Goal: Task Accomplishment & Management: Manage account settings

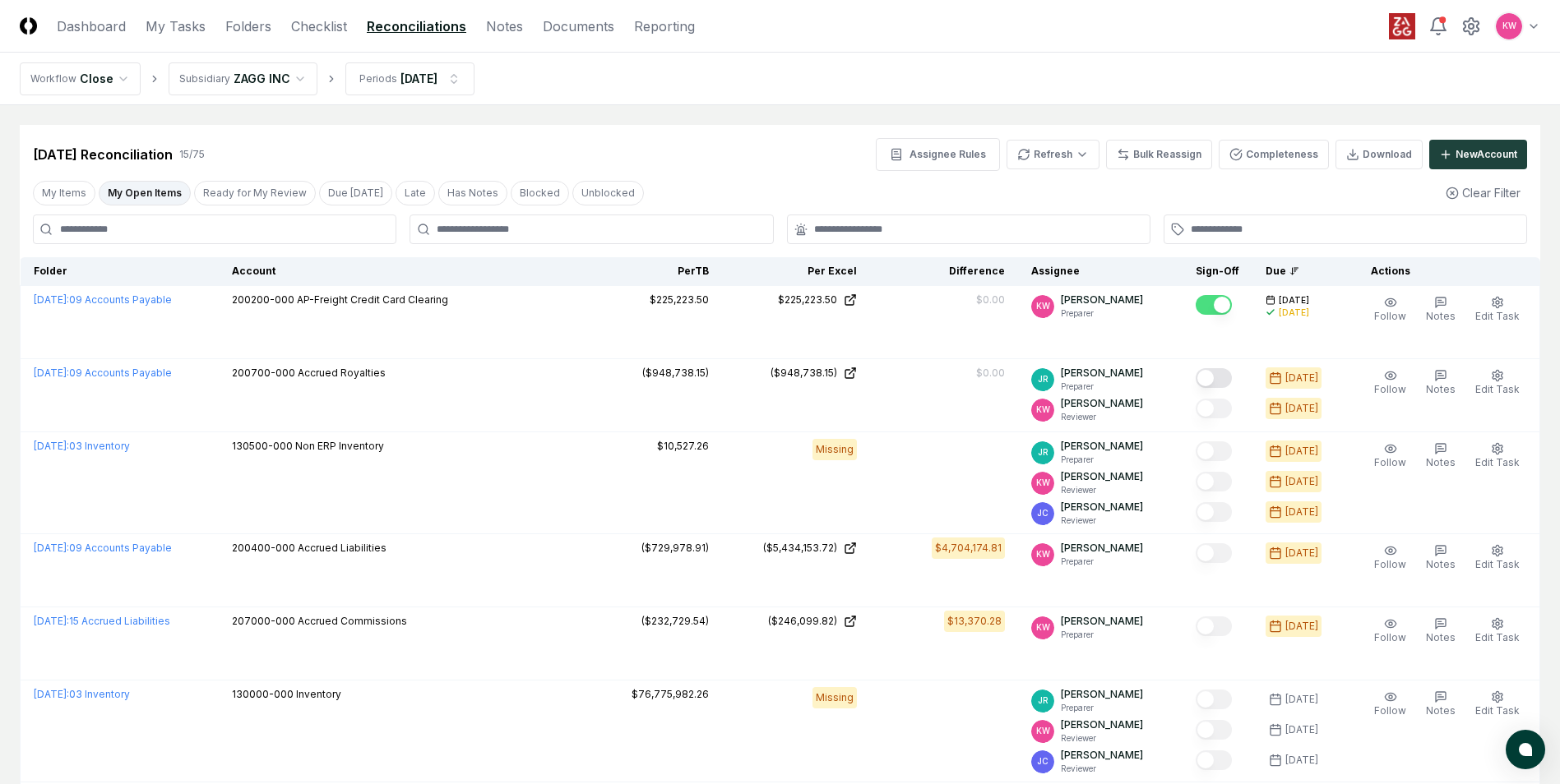
scroll to position [493, 0]
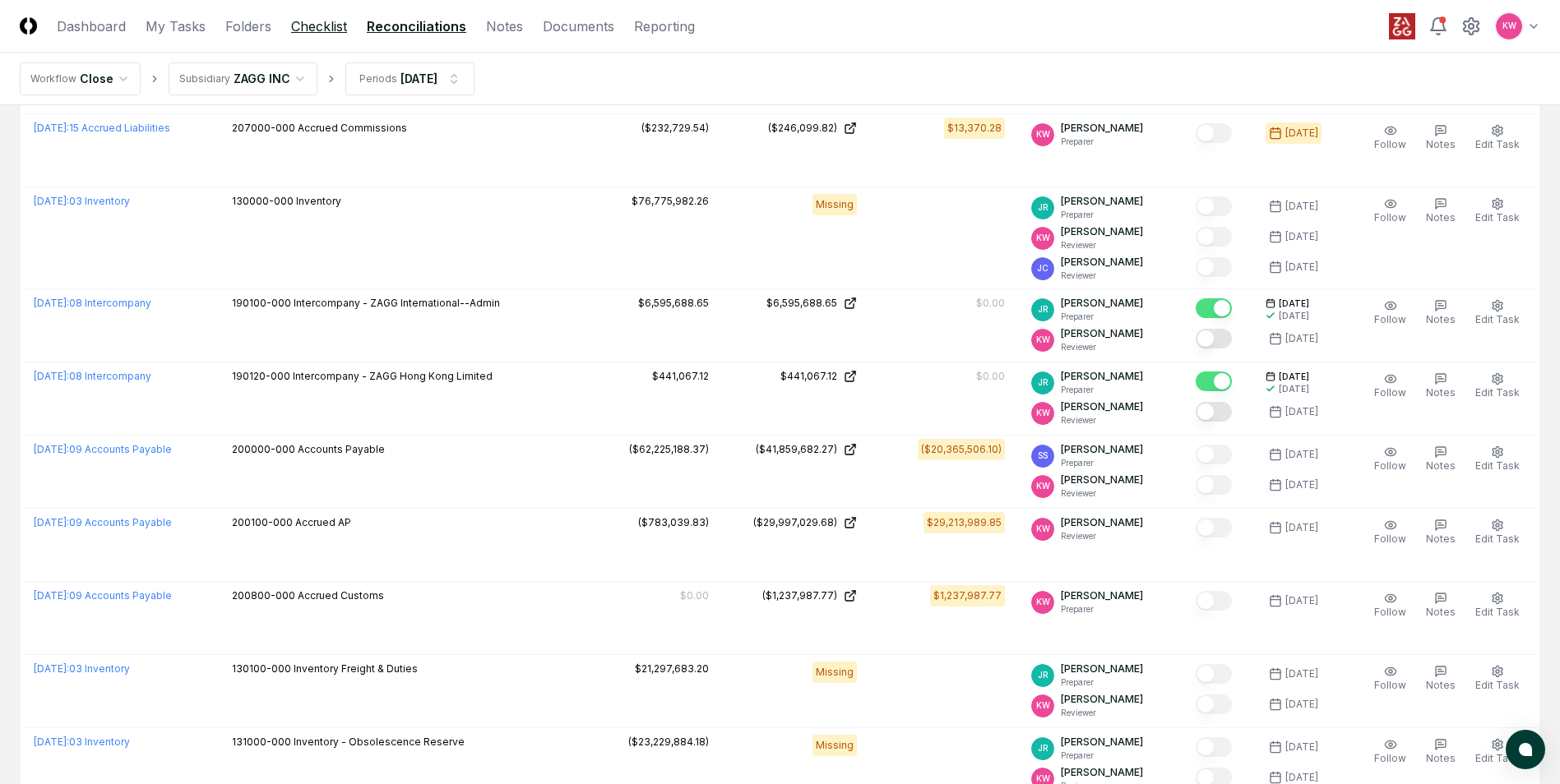
drag, startPoint x: 337, startPoint y: 26, endPoint x: 324, endPoint y: 26, distance: 13.0
click at [337, 26] on link "Checklist" at bounding box center [319, 26] width 56 height 20
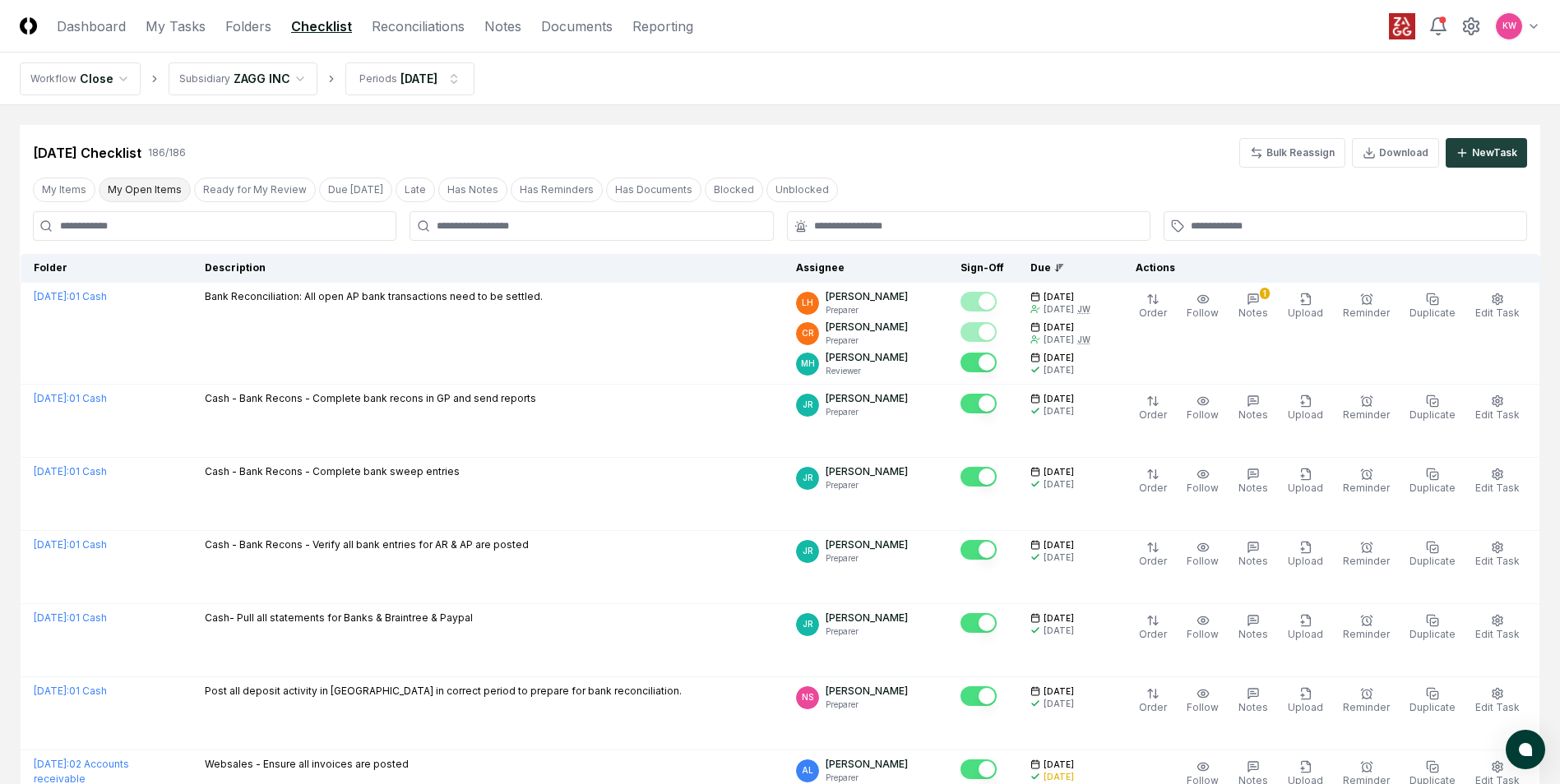
click at [154, 181] on button "My Open Items" at bounding box center [145, 190] width 93 height 24
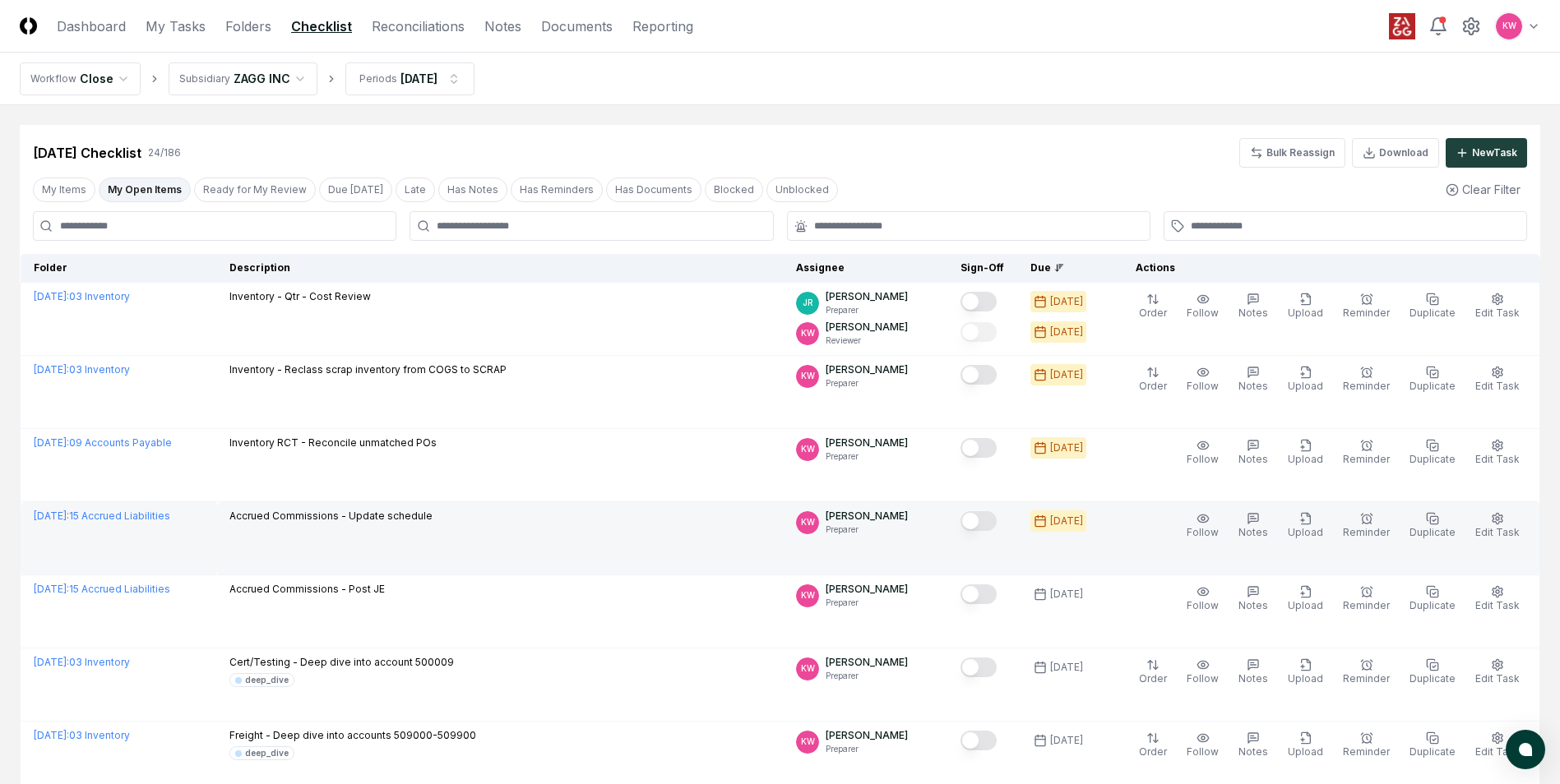
click at [991, 523] on button "Mark complete" at bounding box center [979, 520] width 36 height 20
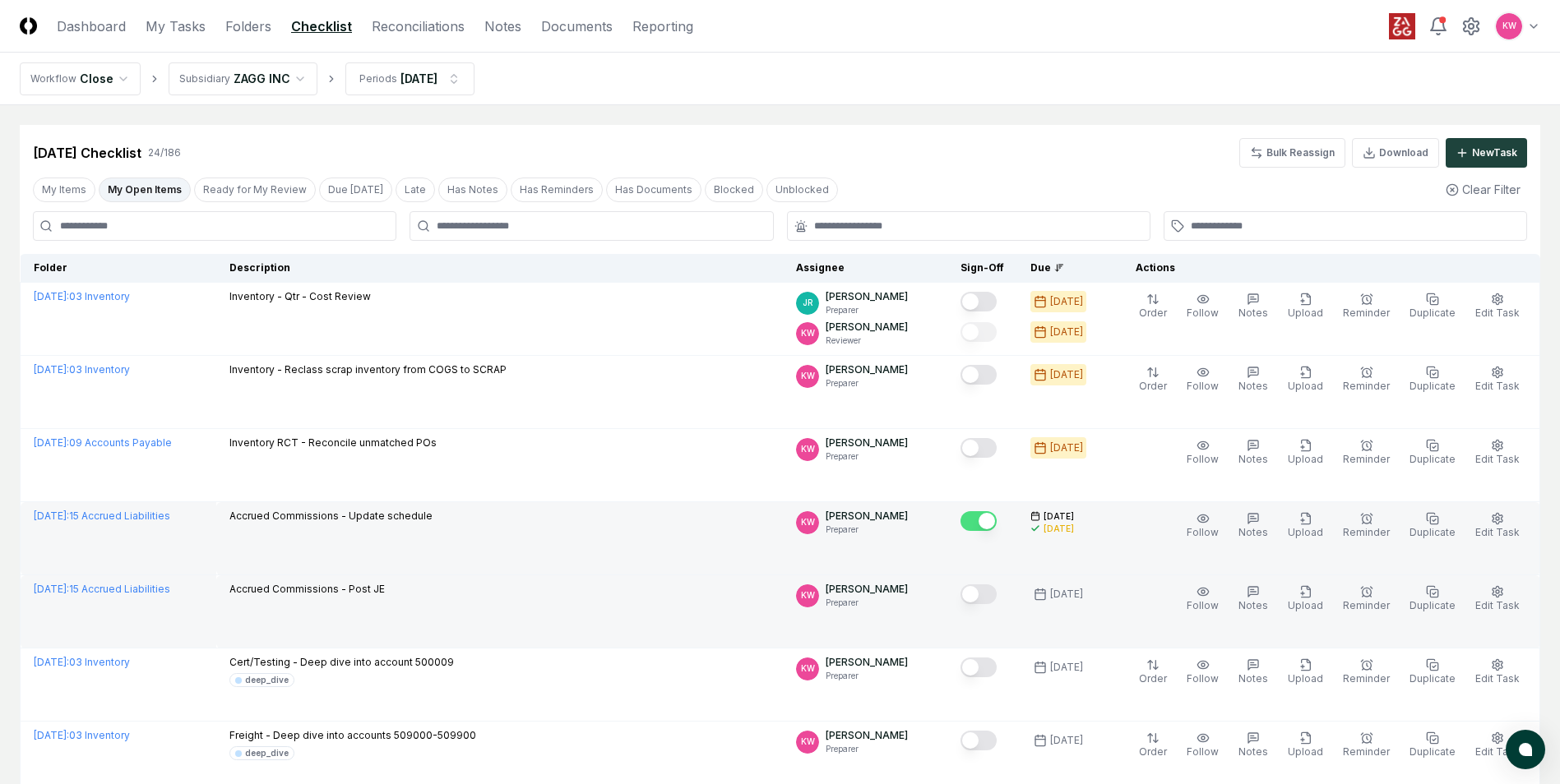
click at [988, 592] on button "Mark complete" at bounding box center [979, 594] width 36 height 20
click at [404, 24] on link "Reconciliations" at bounding box center [418, 26] width 93 height 20
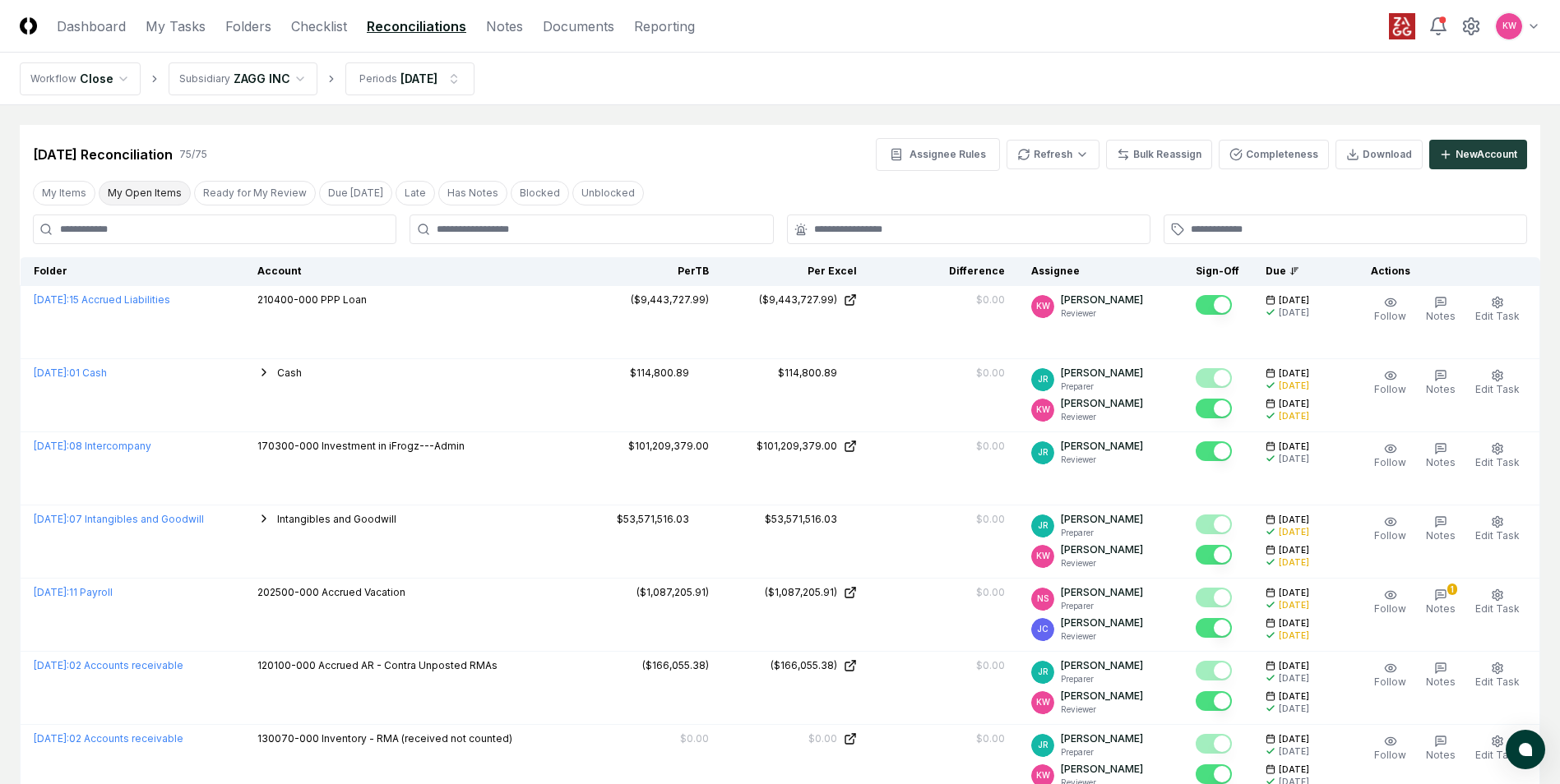
click at [141, 188] on button "My Open Items" at bounding box center [145, 193] width 93 height 24
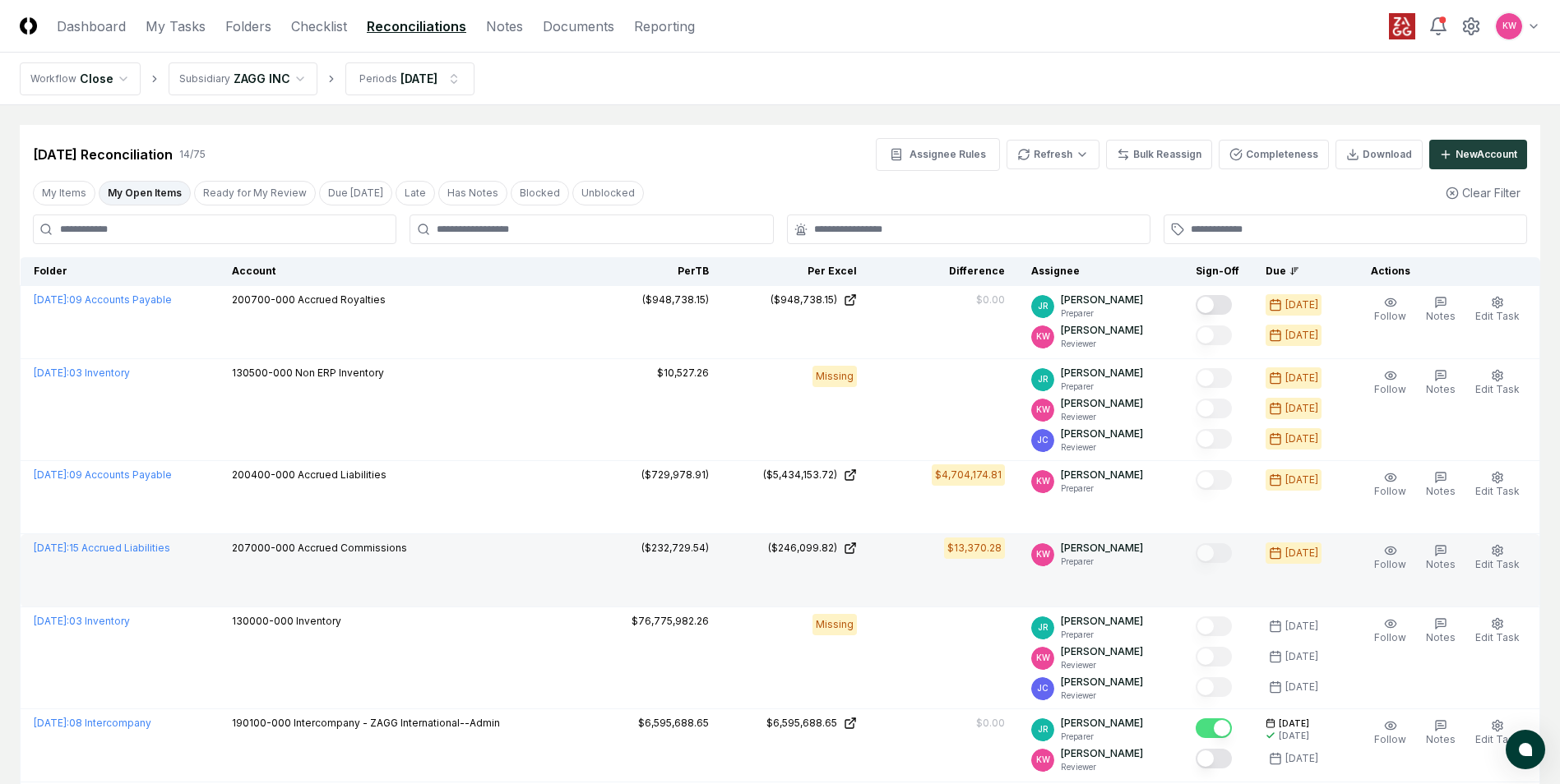
scroll to position [82, 0]
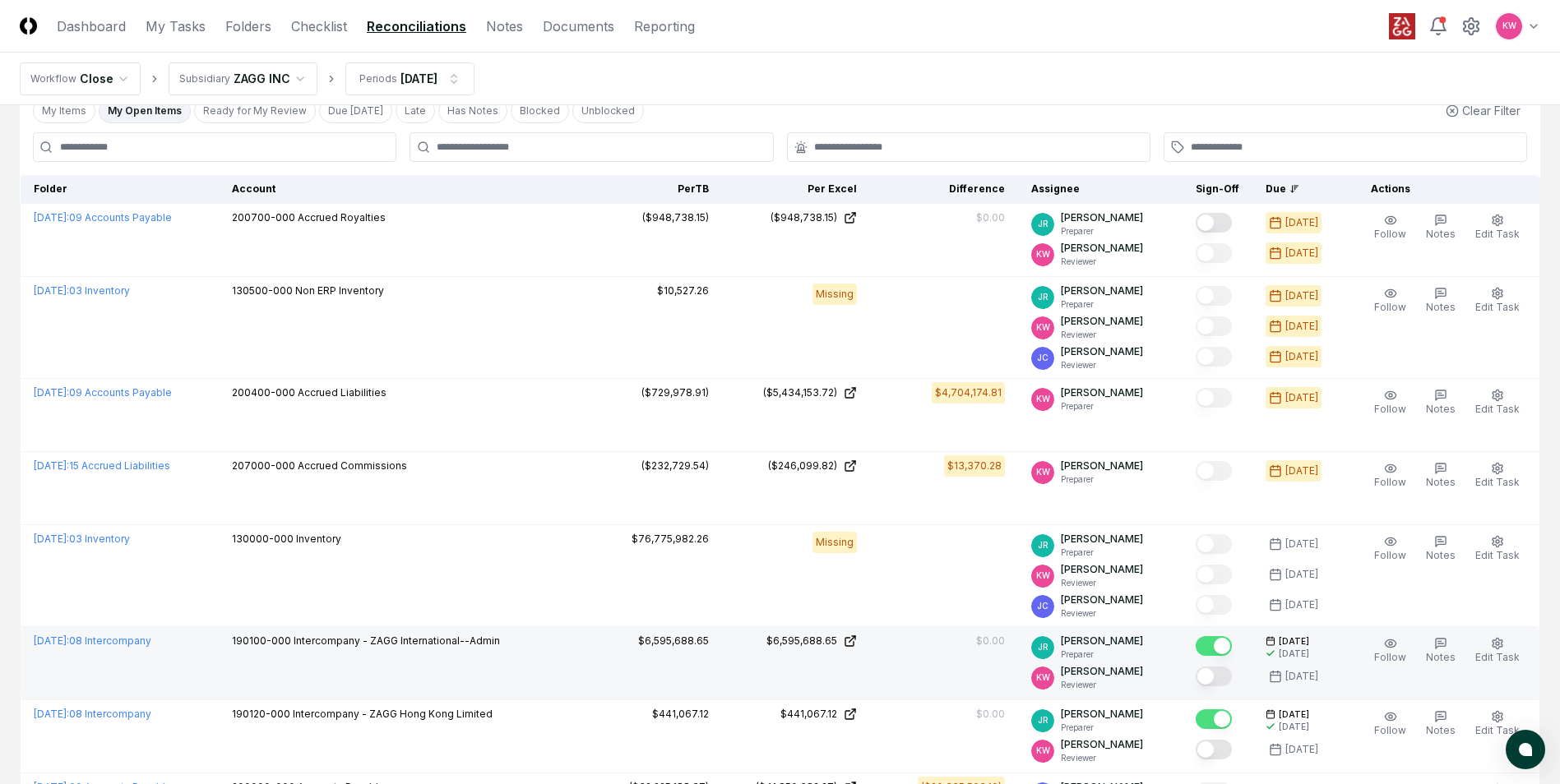
click at [1214, 677] on button "Mark complete" at bounding box center [1213, 677] width 36 height 20
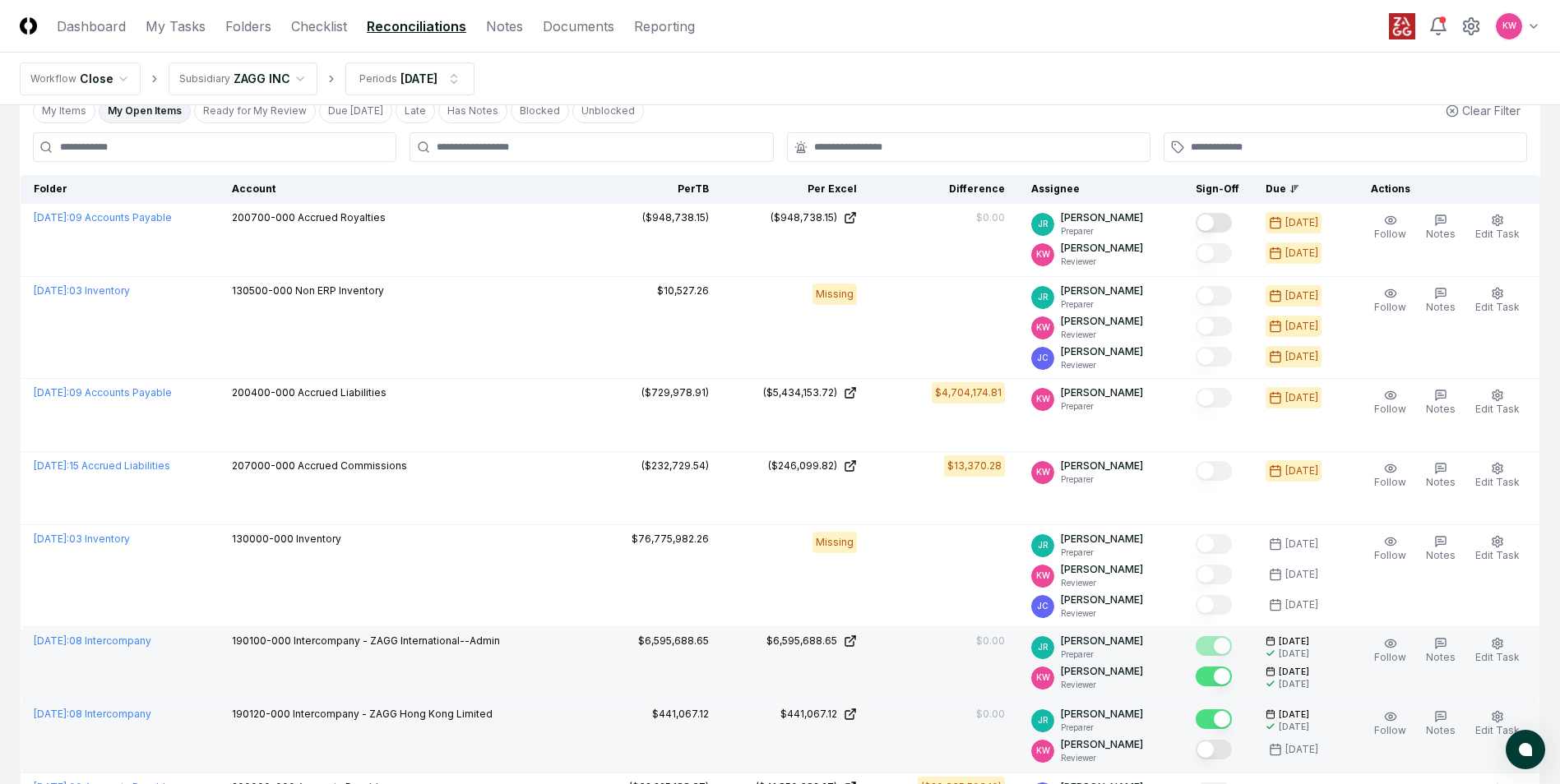
drag, startPoint x: 1224, startPoint y: 742, endPoint x: 1215, endPoint y: 746, distance: 9.8
click at [1224, 743] on button "Mark complete" at bounding box center [1213, 749] width 36 height 20
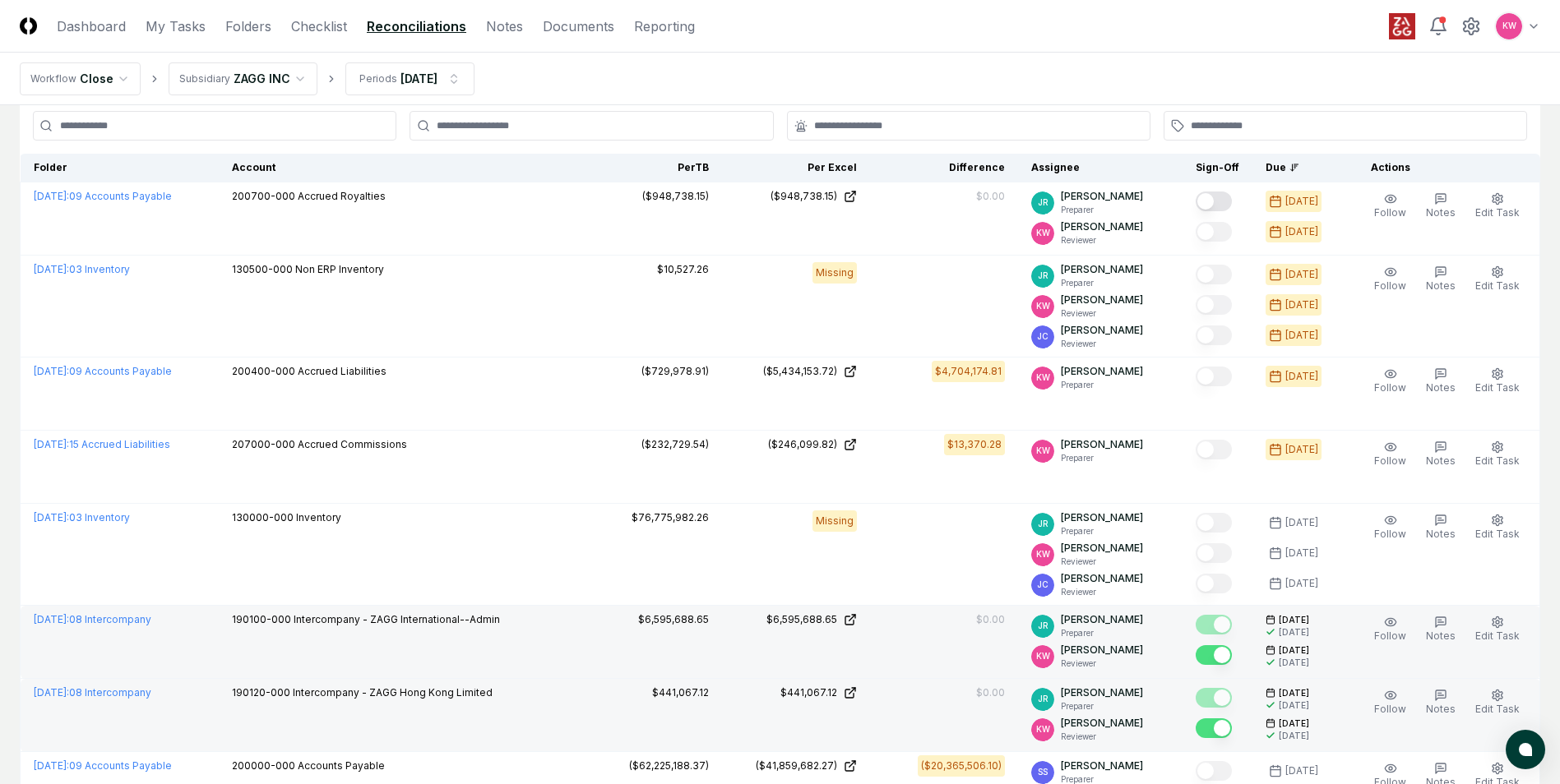
scroll to position [0, 0]
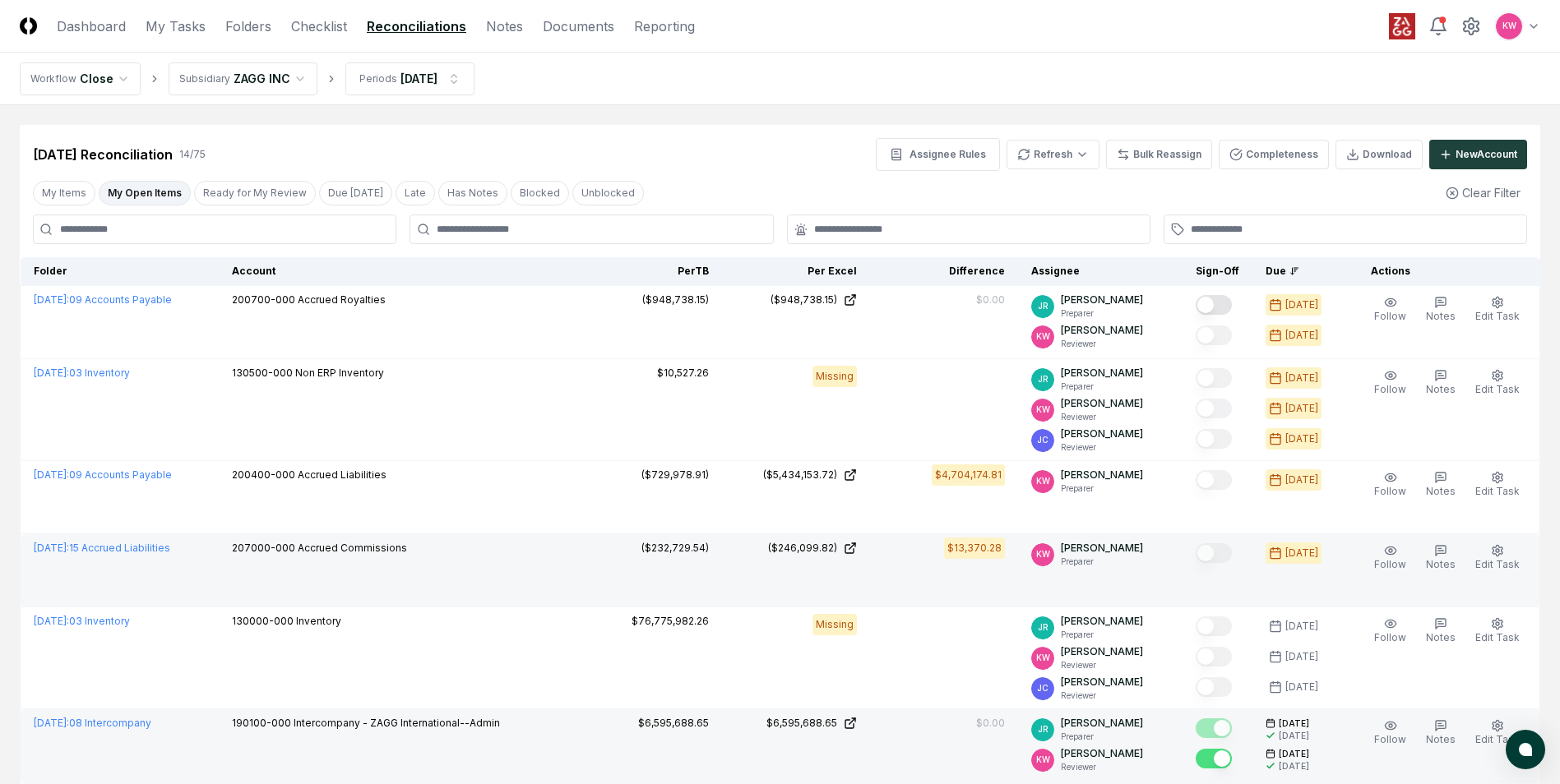
click at [693, 604] on td "($232,729.54)" at bounding box center [648, 571] width 148 height 73
